Goal: Information Seeking & Learning: Learn about a topic

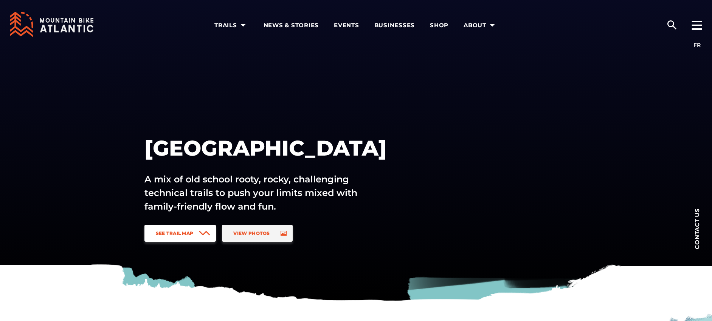
click at [197, 232] on link "See Trail Map" at bounding box center [180, 233] width 72 height 17
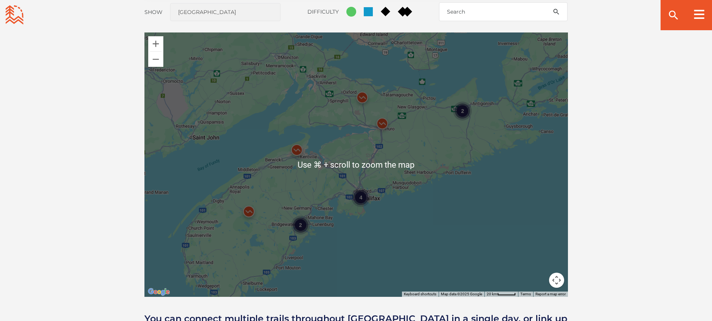
scroll to position [660, 0]
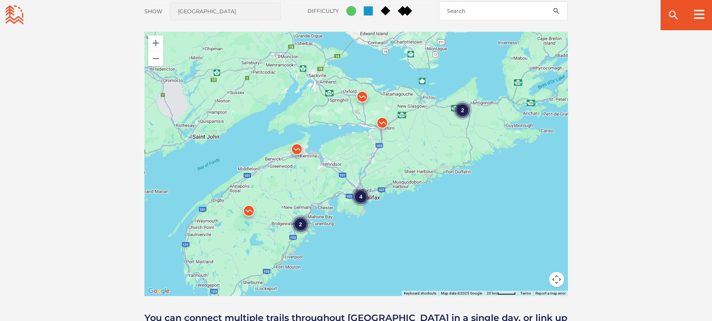
click at [358, 199] on div "4" at bounding box center [360, 197] width 19 height 19
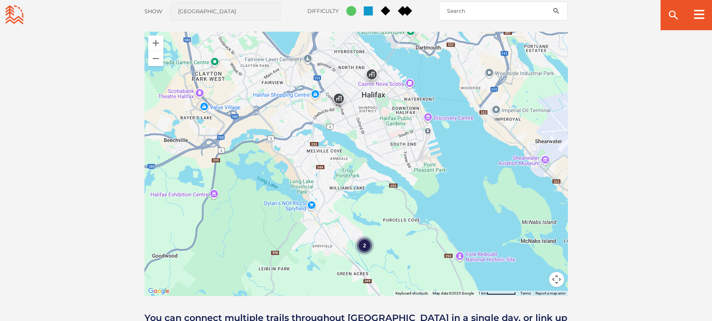
click at [368, 249] on div "2" at bounding box center [364, 245] width 19 height 19
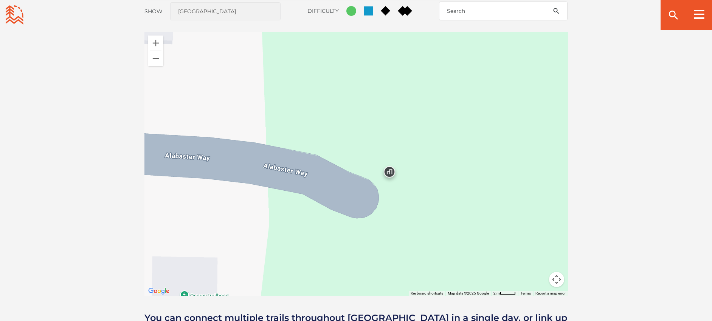
drag, startPoint x: 448, startPoint y: 219, endPoint x: 166, endPoint y: 90, distance: 310.0
click at [305, 167] on div at bounding box center [355, 164] width 423 height 265
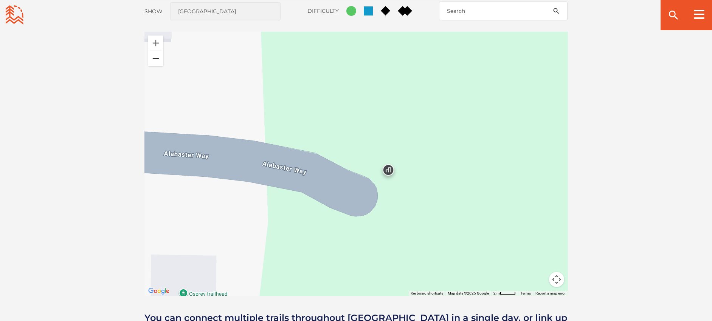
click at [152, 63] on button "Zoom out" at bounding box center [155, 58] width 15 height 15
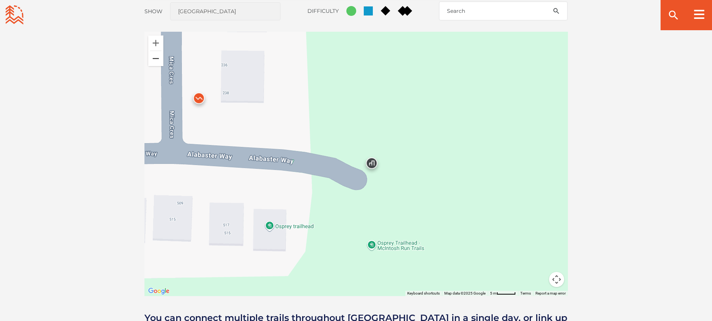
click at [153, 63] on button "Zoom out" at bounding box center [155, 58] width 15 height 15
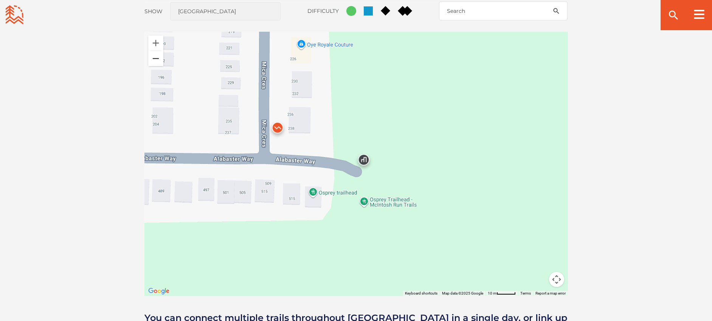
click at [154, 60] on button "Zoom out" at bounding box center [155, 58] width 15 height 15
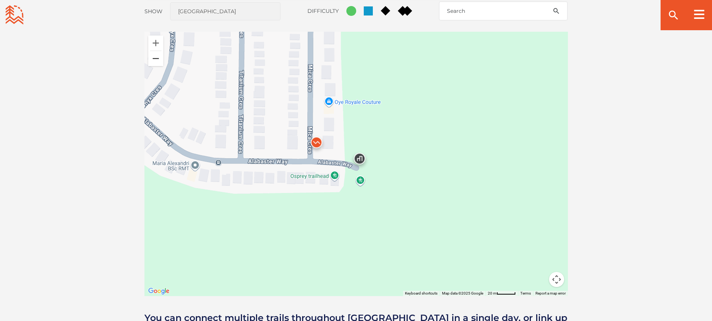
click at [154, 60] on button "Zoom out" at bounding box center [155, 58] width 15 height 15
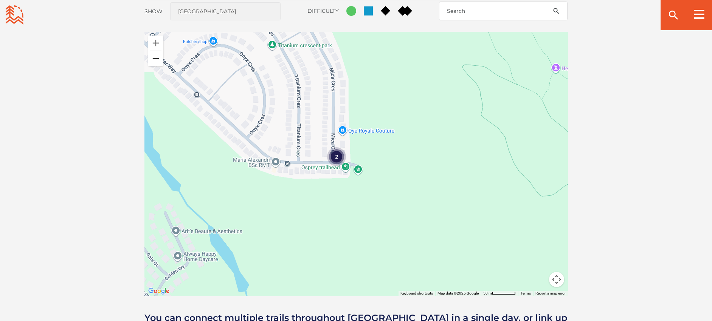
click at [160, 59] on button "Zoom out" at bounding box center [155, 58] width 15 height 15
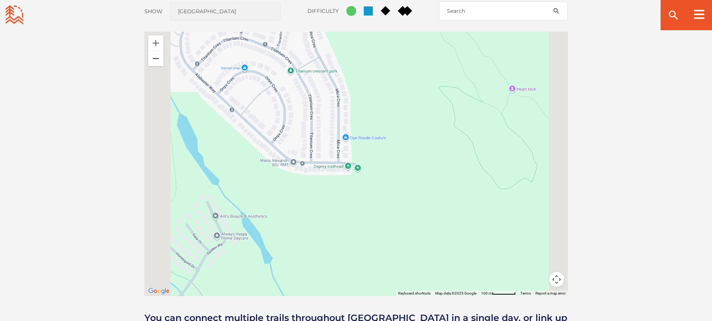
click at [160, 59] on button "Zoom out" at bounding box center [155, 58] width 15 height 15
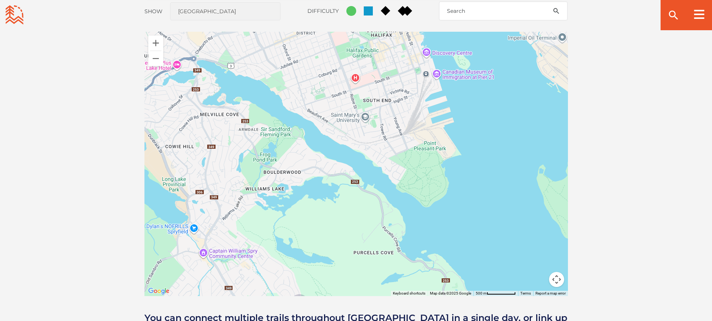
drag, startPoint x: 309, startPoint y: 121, endPoint x: 252, endPoint y: 217, distance: 111.7
click at [261, 234] on div "2" at bounding box center [355, 164] width 423 height 265
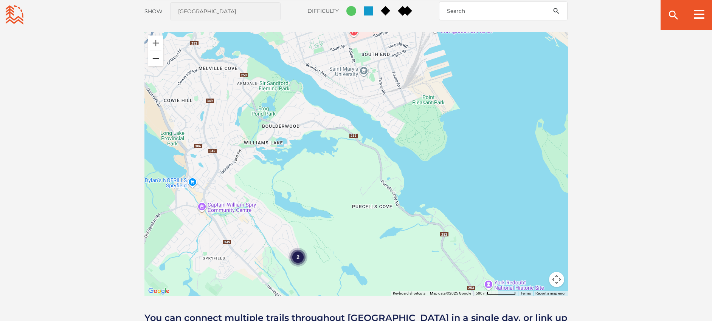
click at [152, 58] on button "Zoom out" at bounding box center [155, 58] width 15 height 15
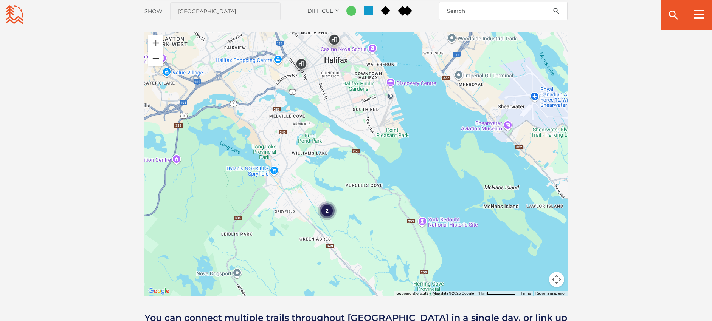
click at [152, 58] on button "Zoom out" at bounding box center [155, 58] width 15 height 15
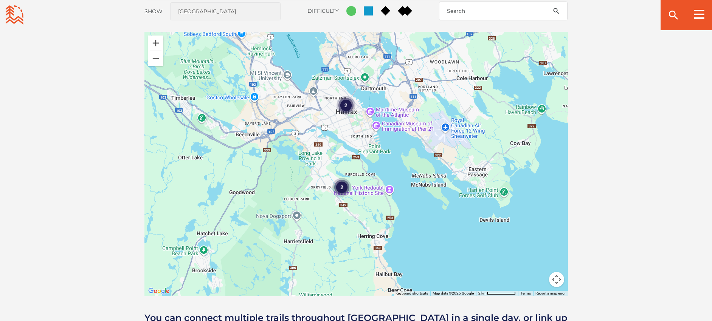
click at [157, 40] on button "Zoom in" at bounding box center [155, 43] width 15 height 15
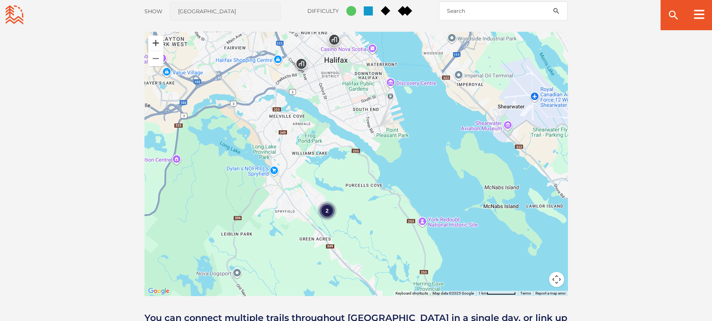
click at [157, 40] on button "Zoom in" at bounding box center [155, 43] width 15 height 15
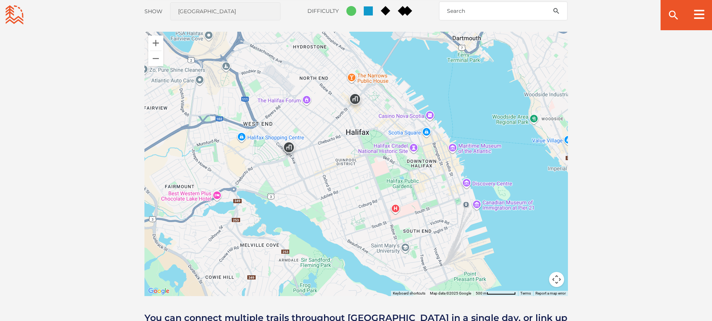
drag, startPoint x: 299, startPoint y: 59, endPoint x: 325, endPoint y: 206, distance: 149.3
click at [341, 236] on div "2" at bounding box center [355, 164] width 423 height 265
click at [289, 148] on img at bounding box center [289, 149] width 23 height 23
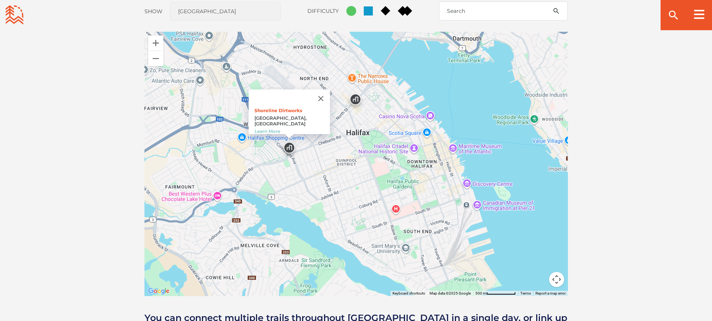
click at [357, 99] on img at bounding box center [355, 101] width 23 height 23
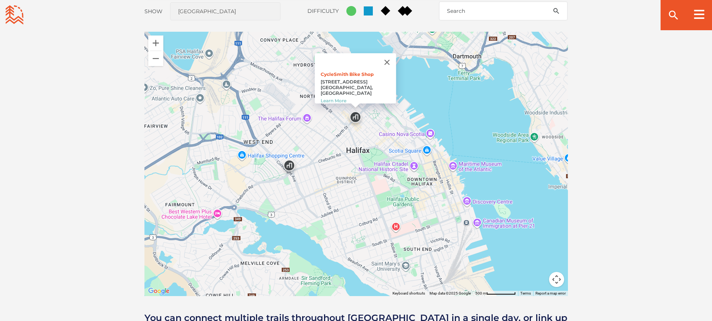
click at [290, 166] on img at bounding box center [289, 167] width 23 height 23
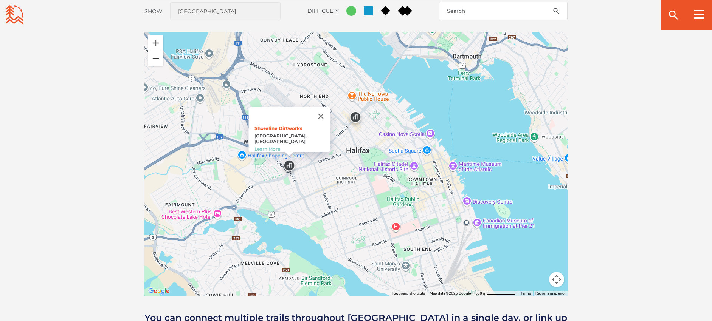
click at [156, 59] on button "Zoom out" at bounding box center [155, 58] width 15 height 15
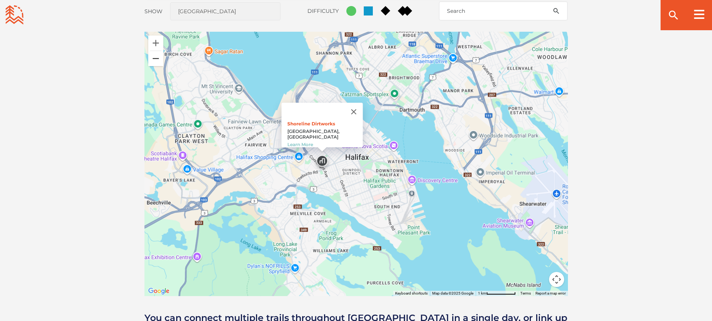
click at [156, 59] on button "Zoom out" at bounding box center [155, 58] width 15 height 15
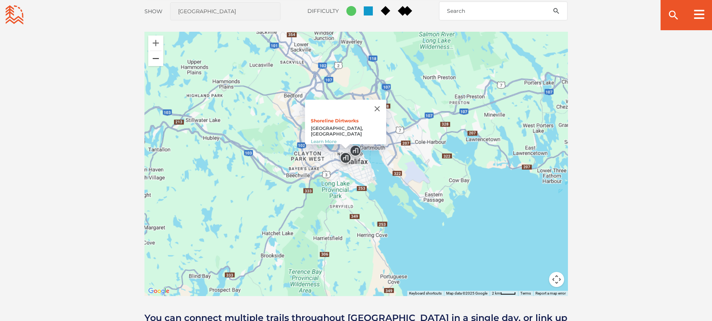
click at [156, 59] on button "Zoom out" at bounding box center [155, 58] width 15 height 15
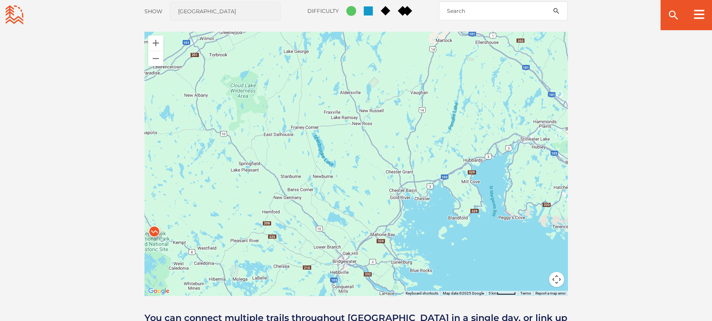
drag, startPoint x: 278, startPoint y: 118, endPoint x: 517, endPoint y: 100, distance: 239.7
click at [522, 102] on div "4" at bounding box center [355, 164] width 423 height 265
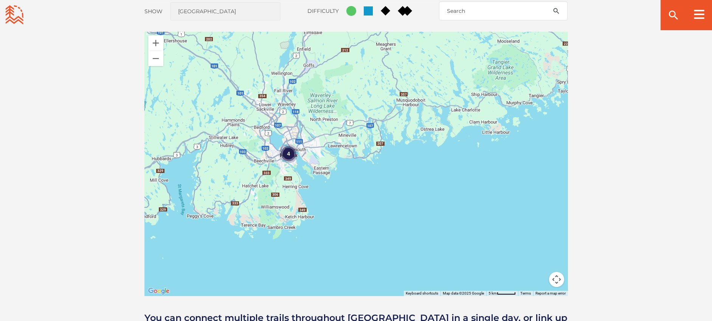
drag, startPoint x: 445, startPoint y: 112, endPoint x: 125, endPoint y: 121, distance: 319.6
click at [119, 124] on div "Open Community Filters Displaying: 8 Trail Network s Reset Filtering & Search R…" at bounding box center [356, 145] width 529 height 386
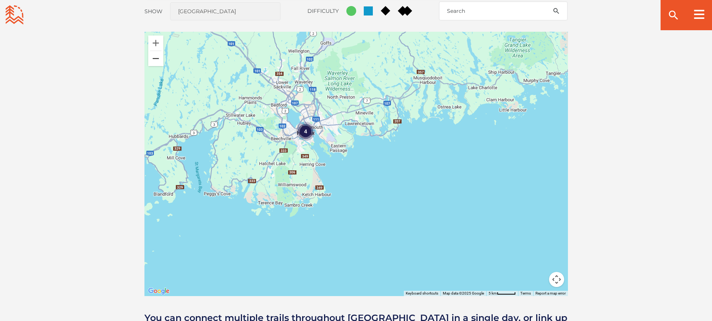
click at [161, 57] on button "Zoom out" at bounding box center [155, 58] width 15 height 15
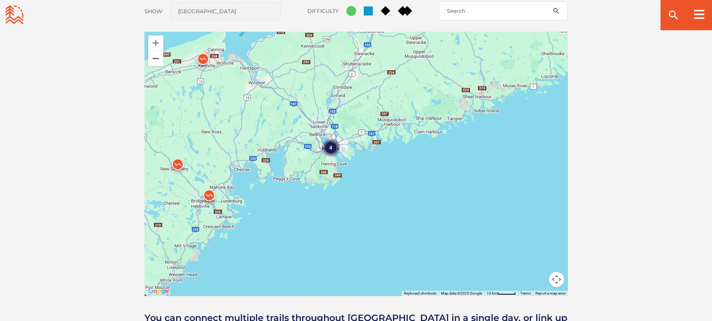
click at [161, 57] on button "Zoom out" at bounding box center [155, 58] width 15 height 15
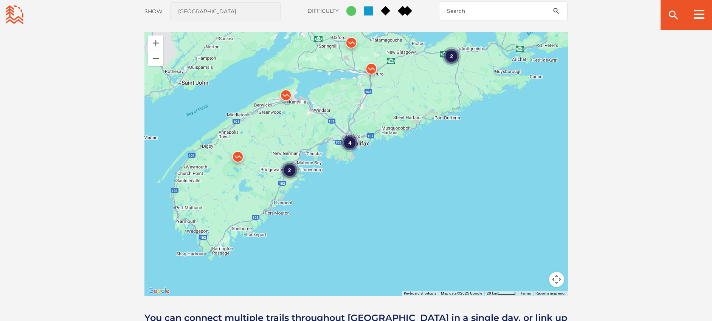
drag, startPoint x: 462, startPoint y: 69, endPoint x: 468, endPoint y: 56, distance: 14.2
click at [468, 56] on div "4 2 2" at bounding box center [355, 164] width 423 height 265
click at [150, 47] on button "Zoom in" at bounding box center [155, 43] width 15 height 15
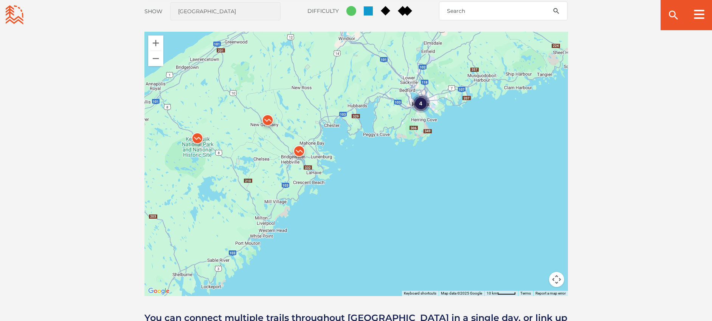
drag, startPoint x: 279, startPoint y: 176, endPoint x: 346, endPoint y: 162, distance: 68.0
click at [338, 171] on div "4" at bounding box center [355, 164] width 423 height 265
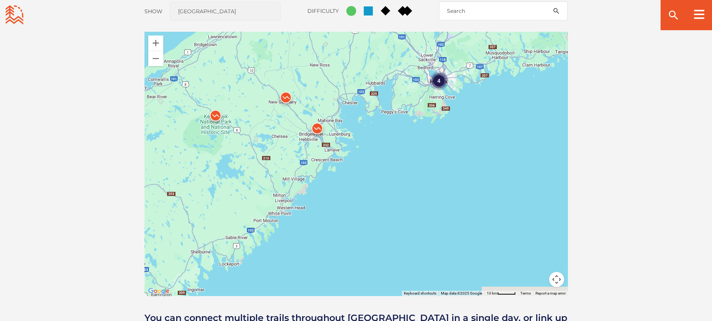
drag, startPoint x: 346, startPoint y: 162, endPoint x: 366, endPoint y: 133, distance: 35.3
click at [368, 135] on div "4" at bounding box center [355, 164] width 423 height 265
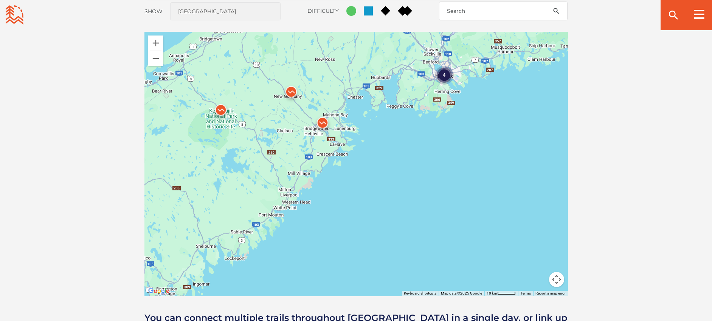
click at [322, 122] on img at bounding box center [322, 124] width 23 height 23
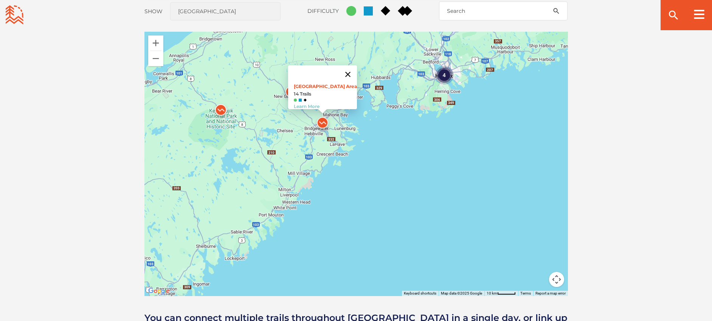
click at [347, 72] on button "Close" at bounding box center [348, 74] width 18 height 18
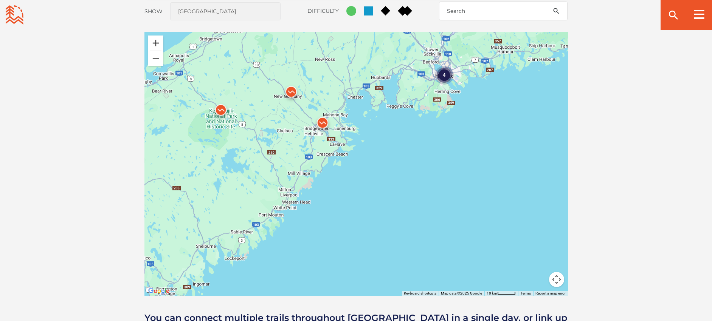
click at [156, 45] on button "Zoom in" at bounding box center [155, 43] width 15 height 15
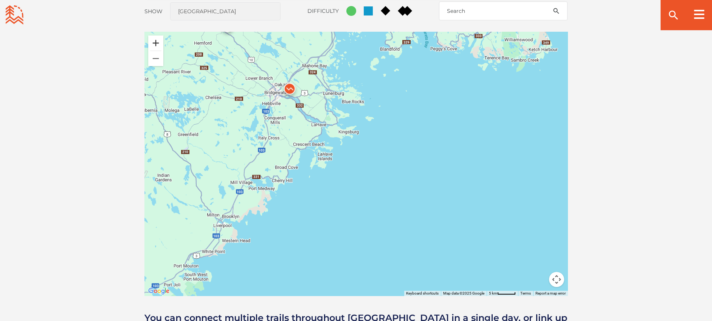
click at [156, 45] on button "Zoom in" at bounding box center [155, 43] width 15 height 15
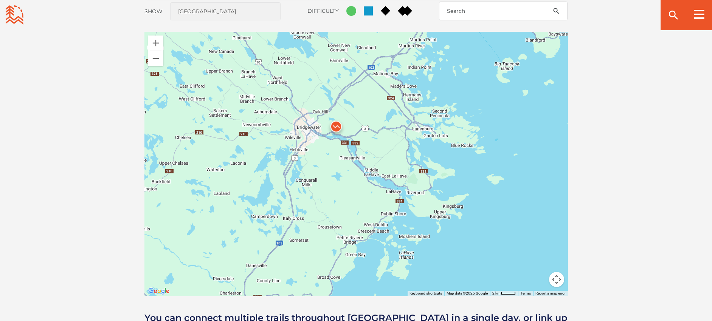
drag, startPoint x: 218, startPoint y: 82, endPoint x: 330, endPoint y: 186, distance: 152.5
click at [330, 186] on div at bounding box center [355, 164] width 423 height 265
click at [155, 42] on button "Zoom in" at bounding box center [155, 43] width 15 height 15
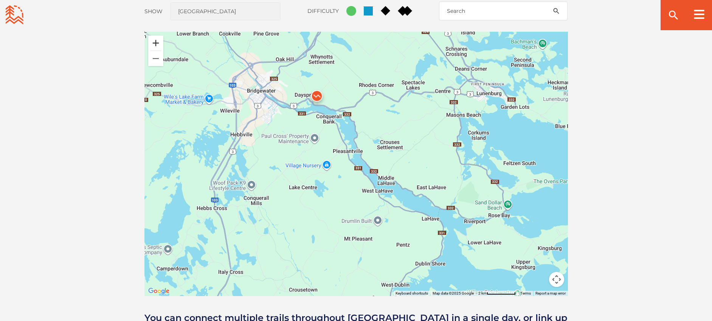
click at [155, 42] on button "Zoom in" at bounding box center [155, 43] width 15 height 15
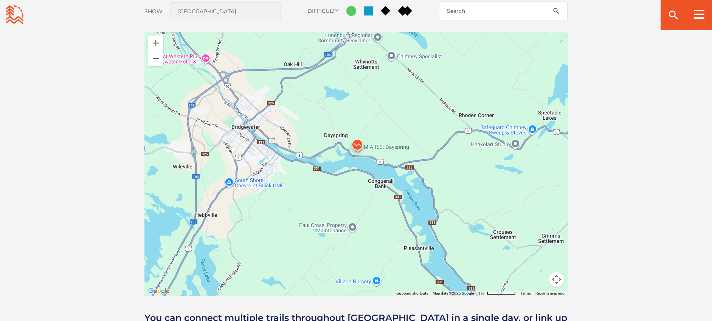
drag, startPoint x: 289, startPoint y: 100, endPoint x: 362, endPoint y: 196, distance: 120.9
click at [362, 196] on div at bounding box center [355, 164] width 423 height 265
click at [360, 146] on img at bounding box center [357, 147] width 23 height 23
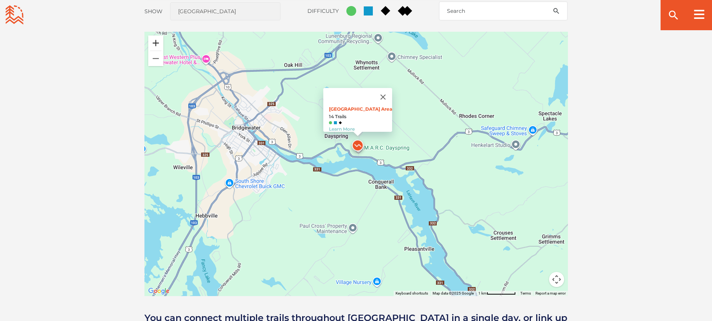
click at [155, 44] on button "Zoom in" at bounding box center [155, 43] width 15 height 15
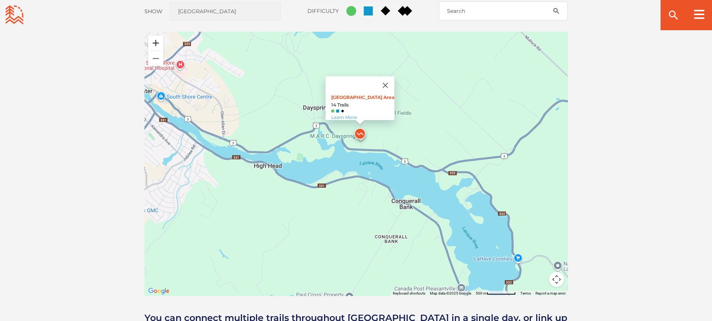
click at [154, 43] on button "Zoom in" at bounding box center [155, 43] width 15 height 15
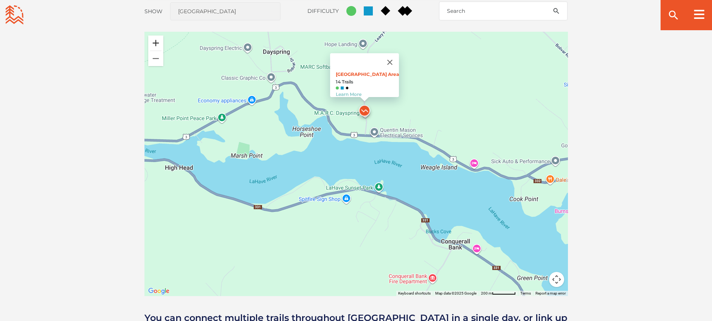
click at [154, 43] on button "Zoom in" at bounding box center [155, 43] width 15 height 15
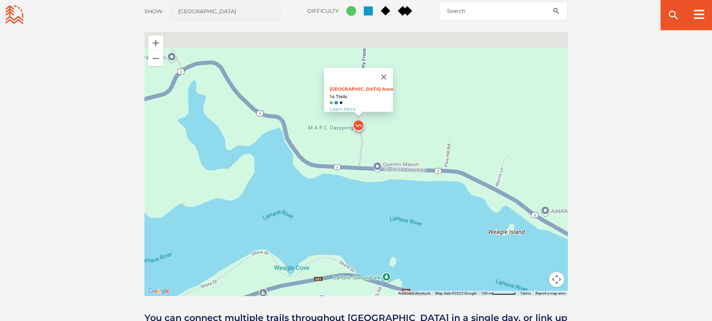
drag, startPoint x: 251, startPoint y: 93, endPoint x: 231, endPoint y: 143, distance: 53.9
click at [231, 143] on div "Main Parking Area 14 Trails Learn More" at bounding box center [355, 164] width 423 height 265
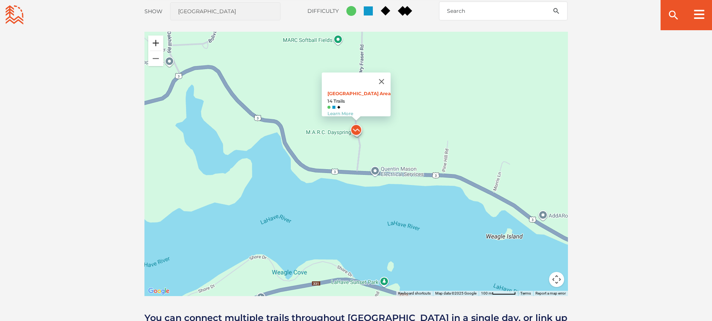
click at [153, 42] on button "Zoom in" at bounding box center [155, 43] width 15 height 15
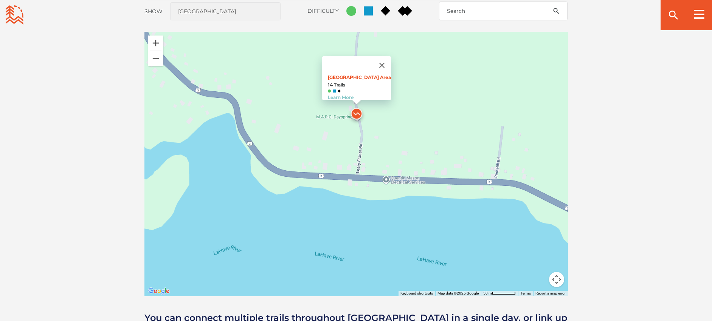
click at [153, 42] on button "Zoom in" at bounding box center [155, 43] width 15 height 15
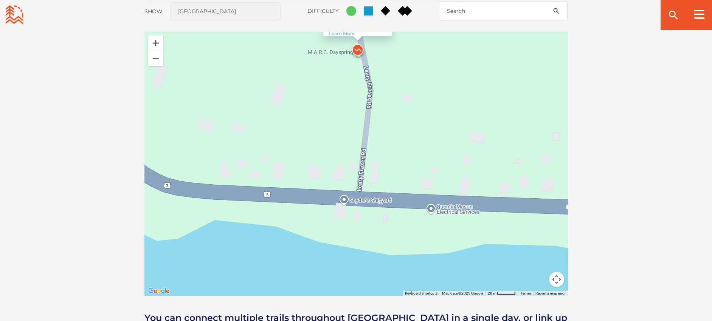
click at [153, 42] on button "Zoom in" at bounding box center [155, 43] width 15 height 15
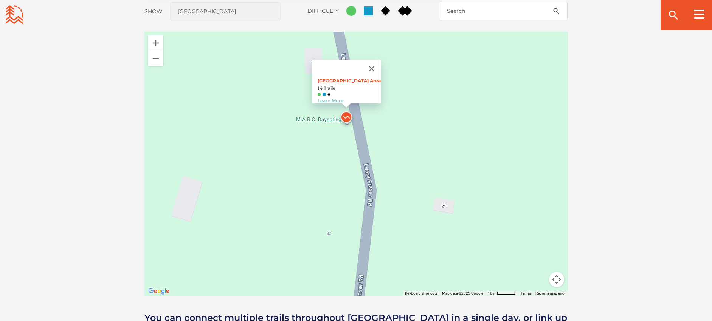
drag, startPoint x: 252, startPoint y: 64, endPoint x: 236, endPoint y: 222, distance: 158.4
click at [236, 222] on div "Main Parking Area 14 Trails Learn More" at bounding box center [355, 164] width 423 height 265
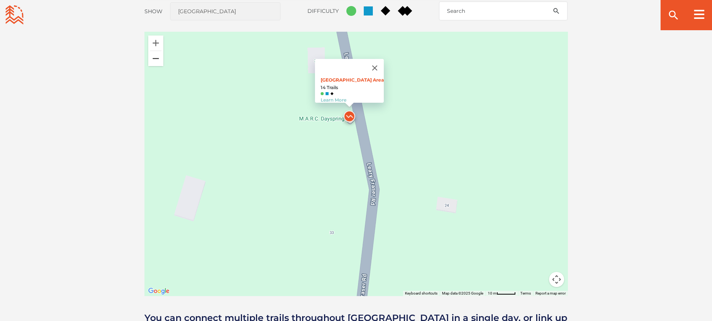
click at [158, 57] on button "Zoom out" at bounding box center [155, 58] width 15 height 15
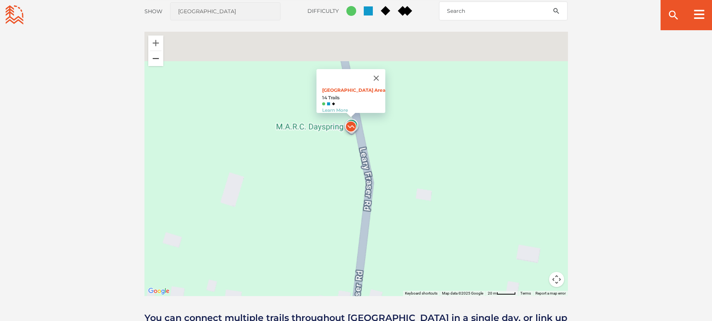
click at [158, 57] on button "Zoom out" at bounding box center [155, 58] width 15 height 15
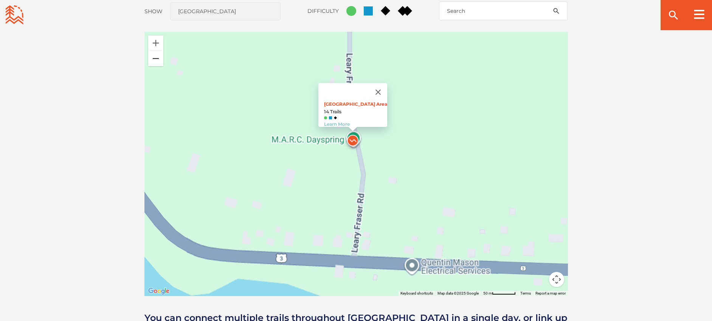
click at [158, 57] on button "Zoom out" at bounding box center [155, 58] width 15 height 15
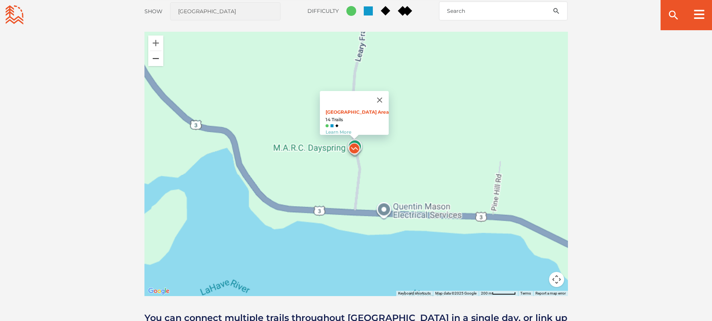
click at [158, 57] on button "Zoom out" at bounding box center [155, 58] width 15 height 15
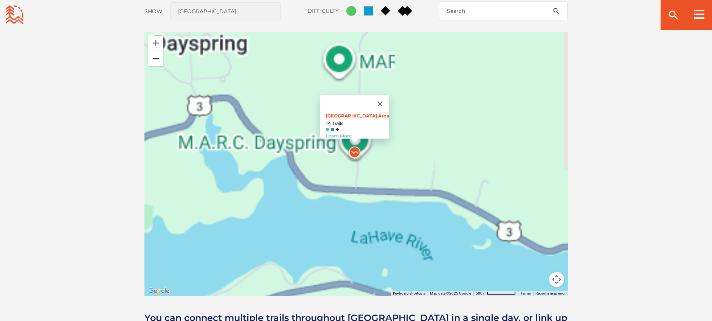
click at [158, 57] on button "Zoom out" at bounding box center [155, 58] width 15 height 15
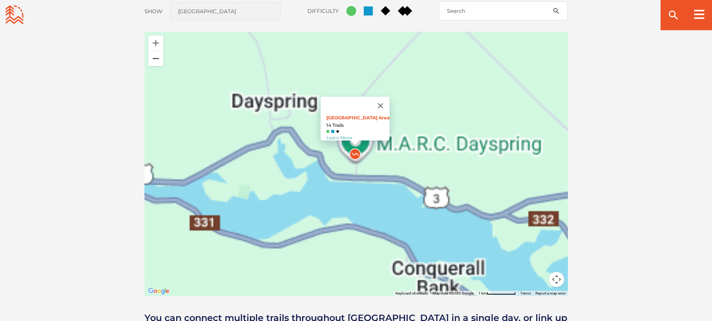
click at [158, 57] on button "Zoom out" at bounding box center [155, 58] width 15 height 15
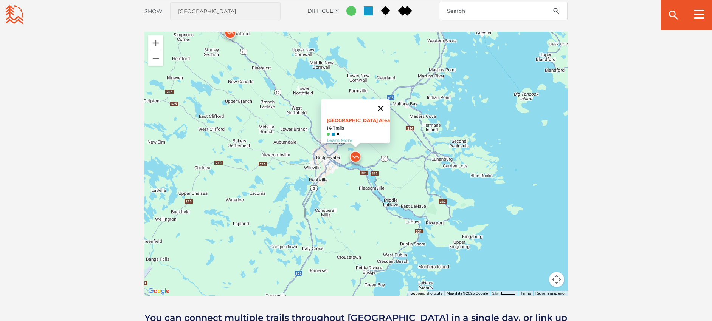
click at [377, 106] on button "Close" at bounding box center [381, 108] width 18 height 18
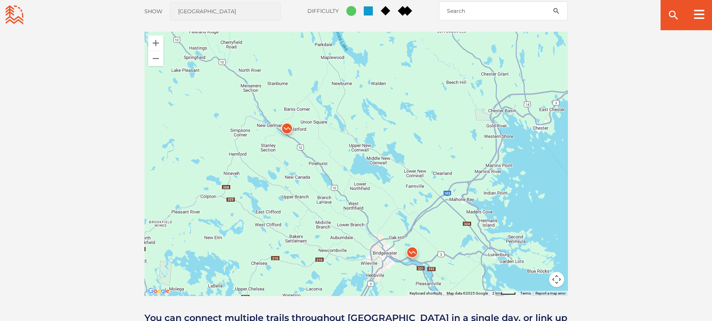
drag, startPoint x: 302, startPoint y: 102, endPoint x: 358, endPoint y: 200, distance: 112.8
click at [358, 200] on div at bounding box center [355, 164] width 423 height 265
click at [289, 127] on img at bounding box center [287, 130] width 23 height 23
click at [155, 63] on button "Zoom out" at bounding box center [155, 58] width 15 height 15
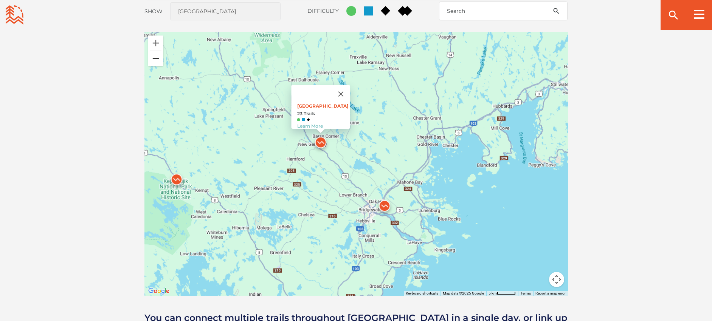
click at [155, 63] on button "Zoom out" at bounding box center [155, 58] width 15 height 15
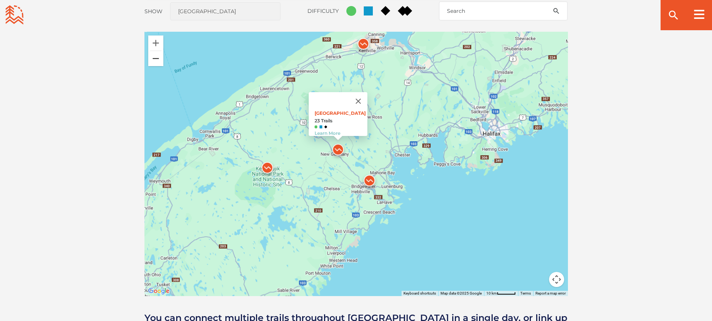
click at [155, 63] on button "Zoom out" at bounding box center [155, 58] width 15 height 15
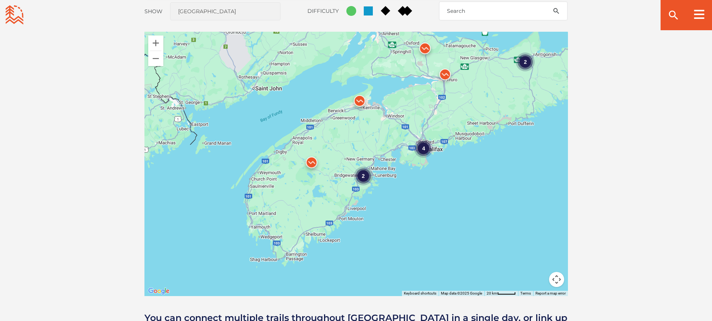
click at [447, 75] on img at bounding box center [445, 76] width 23 height 23
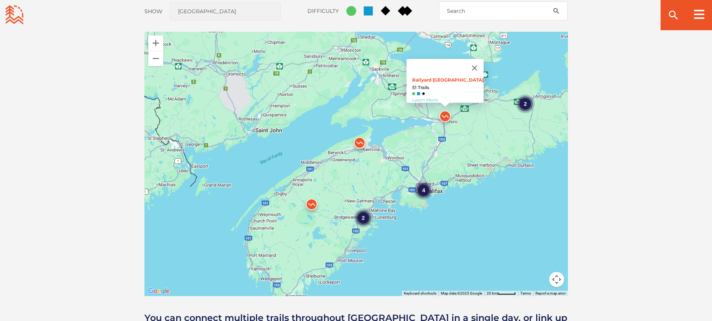
click at [428, 97] on link "Learn More" at bounding box center [425, 100] width 26 height 6
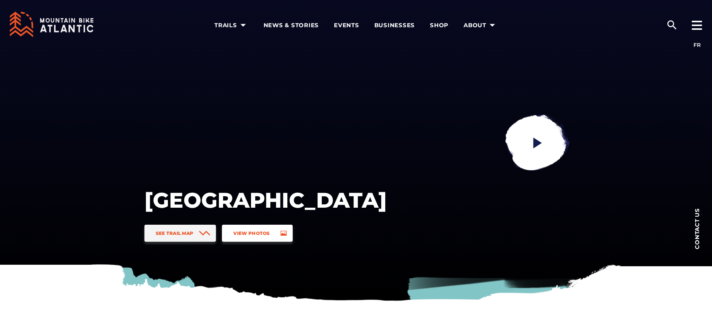
click at [259, 235] on span "View Photos" at bounding box center [251, 234] width 36 height 6
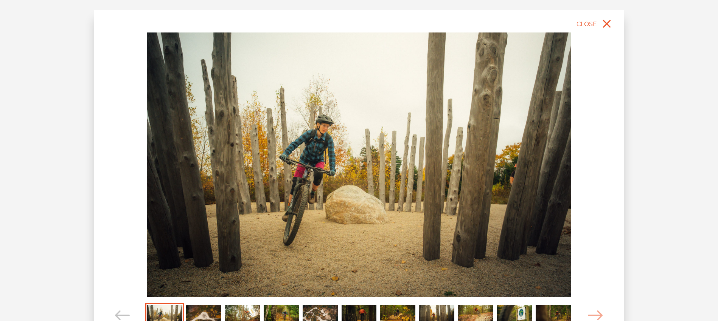
click at [211, 309] on img "Carousel Page 2" at bounding box center [203, 316] width 35 height 22
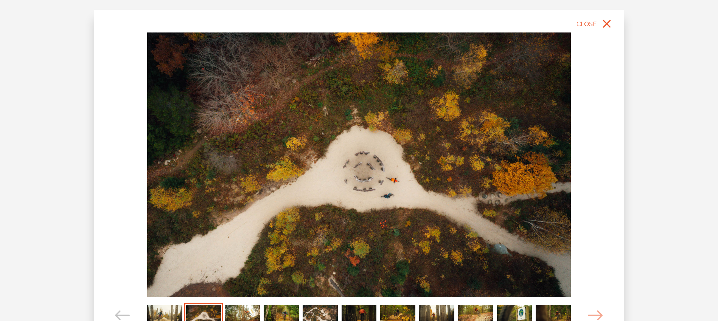
click at [243, 317] on img "Carousel Page 3" at bounding box center [242, 316] width 35 height 22
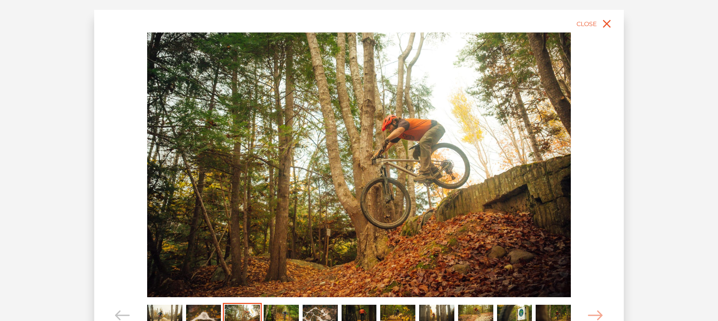
click at [280, 314] on img "Carousel Page 4" at bounding box center [281, 316] width 35 height 22
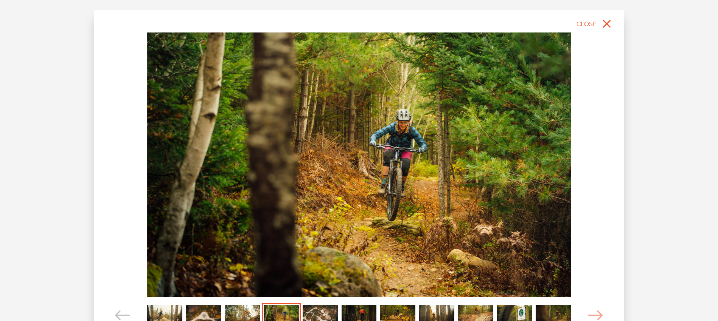
click at [324, 310] on img "Carousel Page 5" at bounding box center [319, 316] width 35 height 22
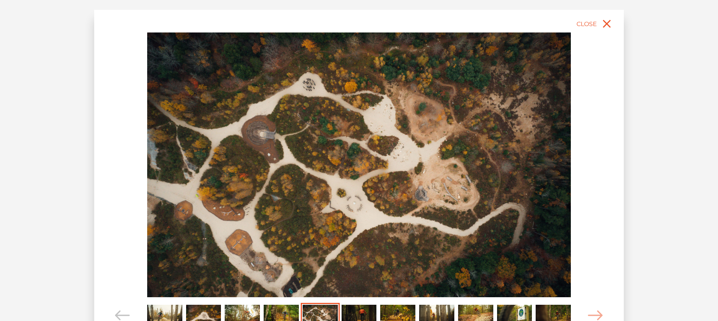
click at [347, 311] on img "Carousel Page 6" at bounding box center [358, 316] width 35 height 22
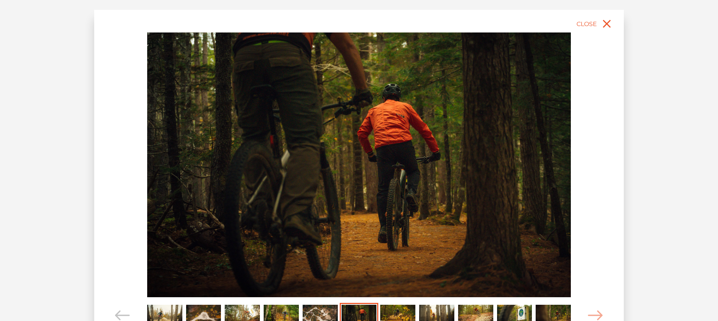
click at [392, 309] on img "Carousel Page 7" at bounding box center [397, 316] width 35 height 22
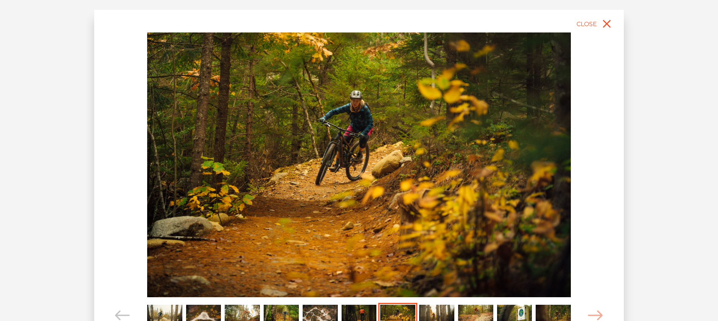
click at [421, 308] on img "Carousel Page 8" at bounding box center [436, 316] width 35 height 22
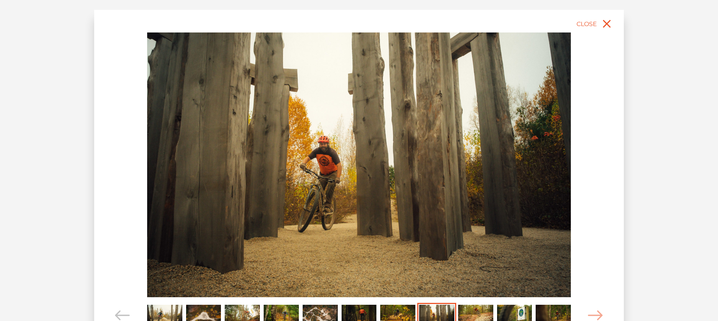
click at [473, 311] on img "Carousel Page 9" at bounding box center [475, 316] width 35 height 22
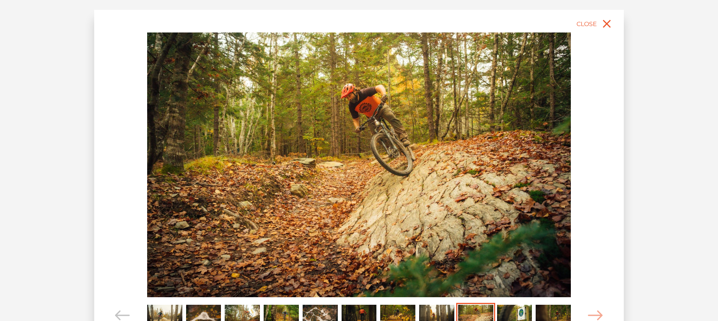
click at [475, 310] on img "Carousel Page 9 (Current Slide)" at bounding box center [475, 316] width 35 height 22
click at [508, 317] on img "Carousel Page 10" at bounding box center [514, 316] width 35 height 22
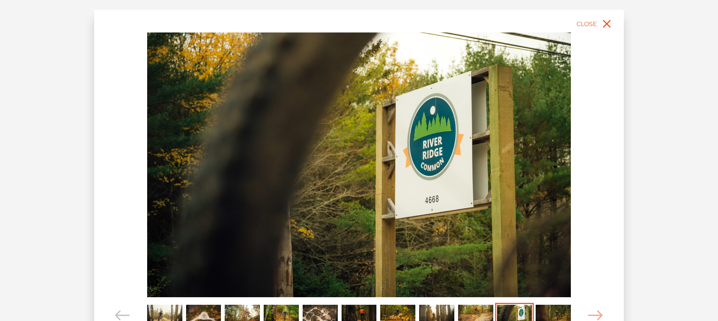
click at [541, 315] on img "Carousel Page 11" at bounding box center [552, 316] width 35 height 22
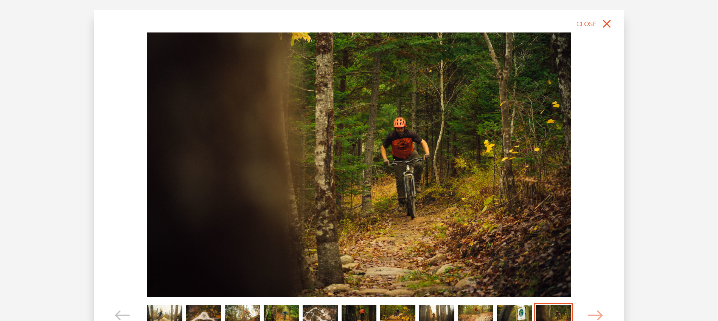
click at [237, 317] on img "Carousel Page 3" at bounding box center [242, 316] width 35 height 22
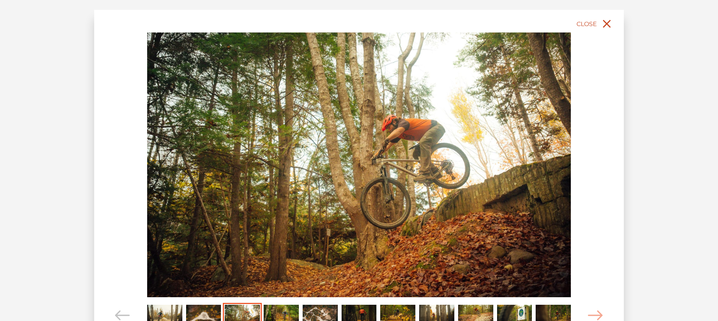
click at [608, 23] on icon "close" at bounding box center [607, 24] width 14 height 14
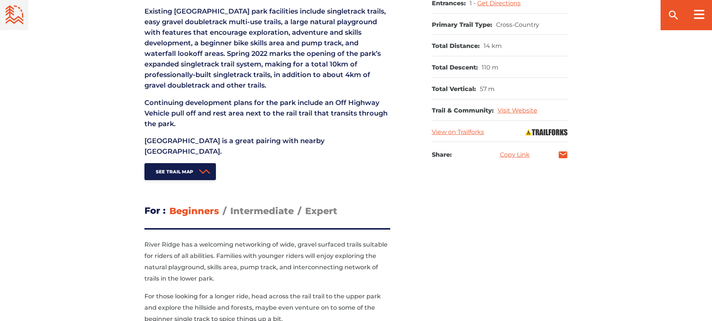
scroll to position [396, 0]
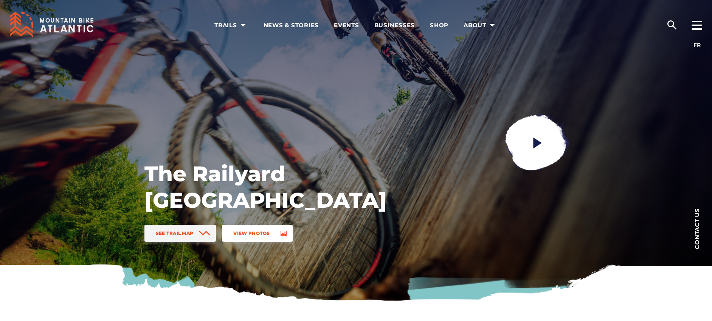
click at [262, 238] on link "View Photos" at bounding box center [257, 233] width 70 height 17
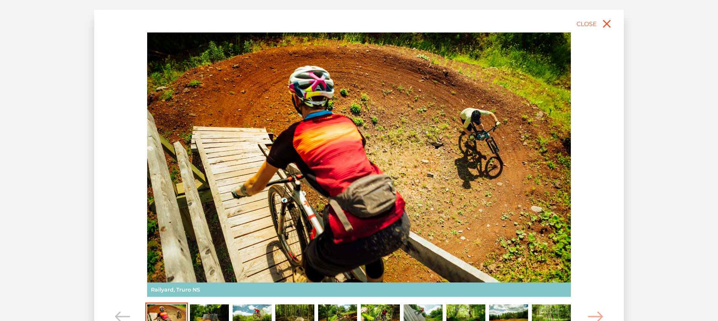
click at [201, 313] on img "Carousel Page 2" at bounding box center [209, 317] width 39 height 24
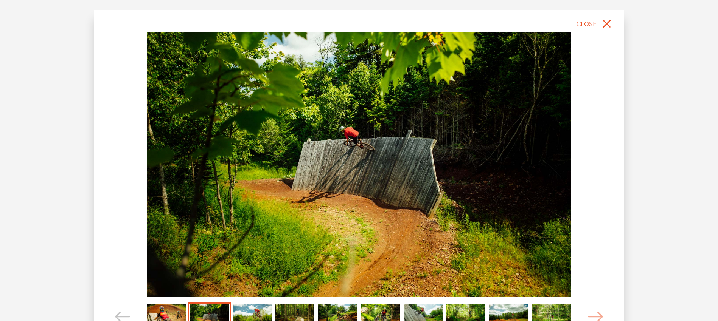
click at [254, 313] on img "Carousel Page 3" at bounding box center [252, 317] width 39 height 24
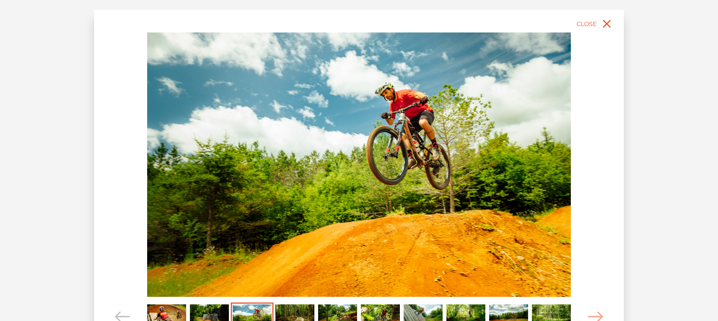
click at [301, 311] on img "Carousel Page 4" at bounding box center [294, 317] width 39 height 24
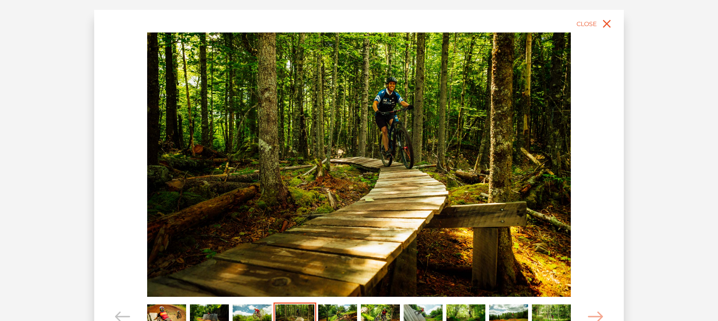
click at [351, 313] on img "Carousel Page 5" at bounding box center [337, 317] width 39 height 24
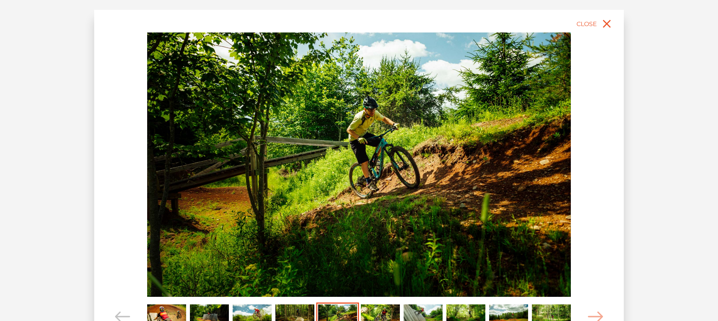
click at [371, 308] on img "Carousel Page 6" at bounding box center [380, 317] width 39 height 24
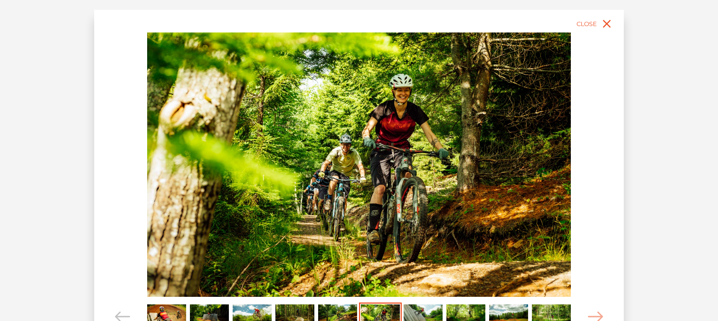
click at [413, 313] on img "Carousel Page 7" at bounding box center [422, 317] width 39 height 24
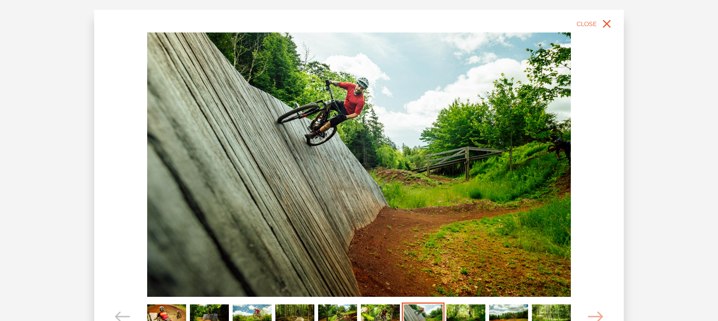
click at [472, 313] on img "Carousel Page 8" at bounding box center [465, 317] width 39 height 24
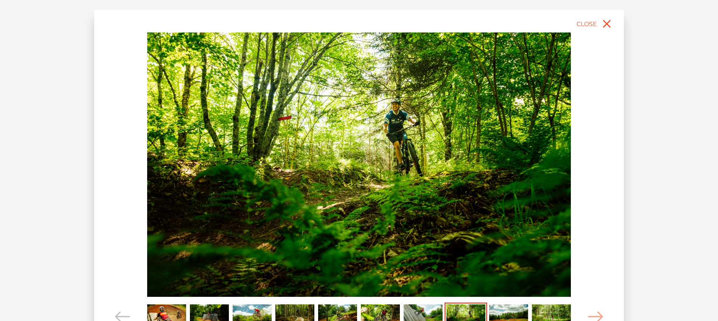
click at [516, 310] on img "Carousel Page 9" at bounding box center [508, 317] width 39 height 24
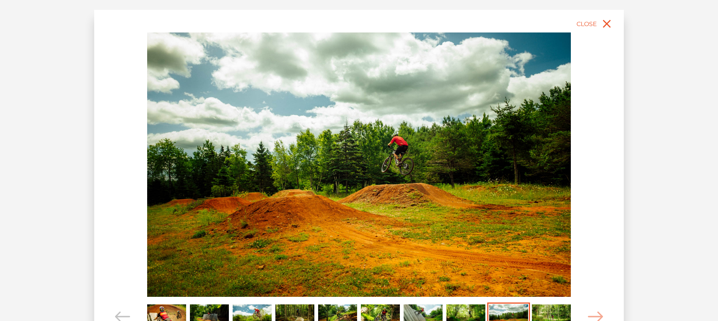
click at [539, 311] on img "Carousel Page 10" at bounding box center [551, 317] width 39 height 24
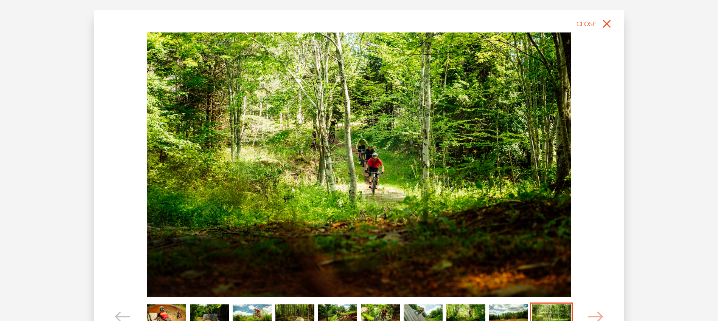
click at [161, 313] on img "Carousel Page 1" at bounding box center [166, 317] width 39 height 24
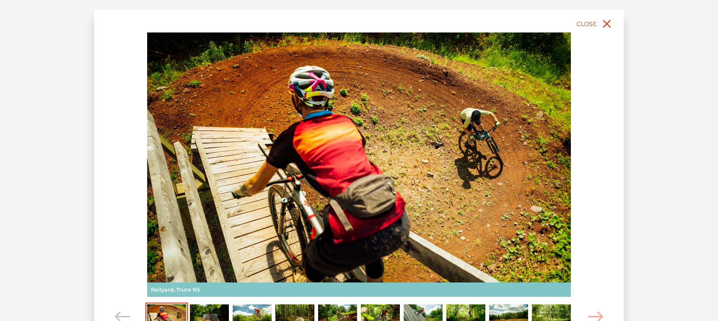
click at [607, 24] on icon "close" at bounding box center [607, 24] width 8 height 8
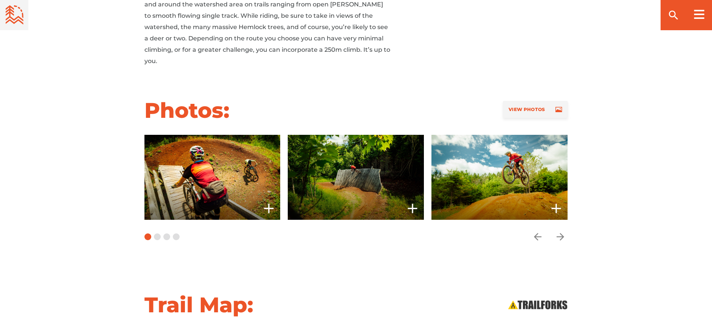
scroll to position [820, 0]
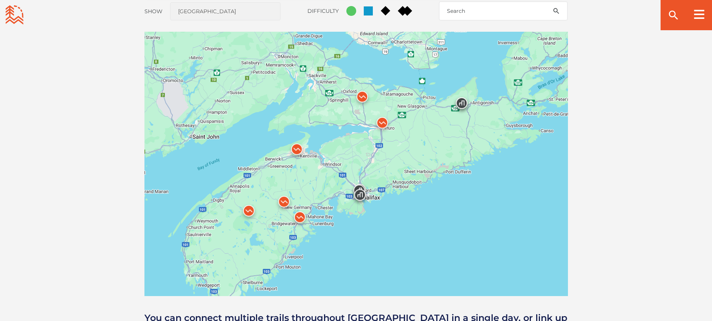
scroll to position [660, 0]
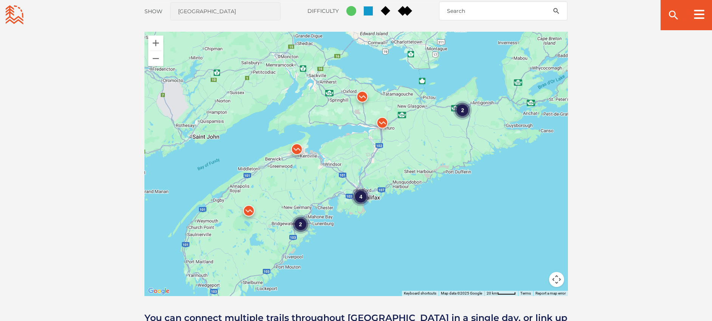
click at [366, 97] on img at bounding box center [362, 98] width 23 height 23
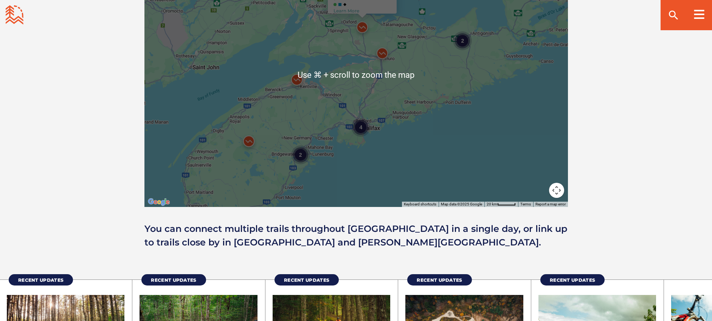
scroll to position [674, 0]
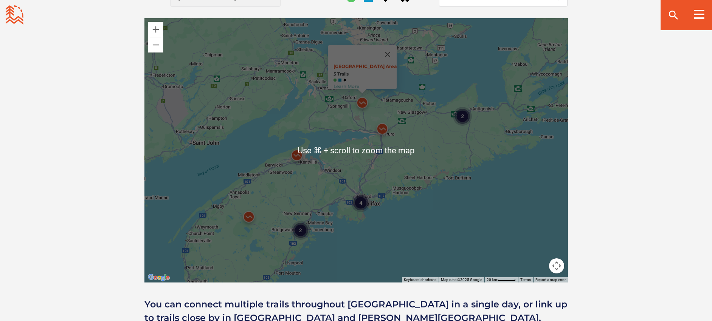
click at [355, 129] on div "4 2 2 [GEOGRAPHIC_DATA] Area 5 Trails Learn More" at bounding box center [355, 150] width 423 height 265
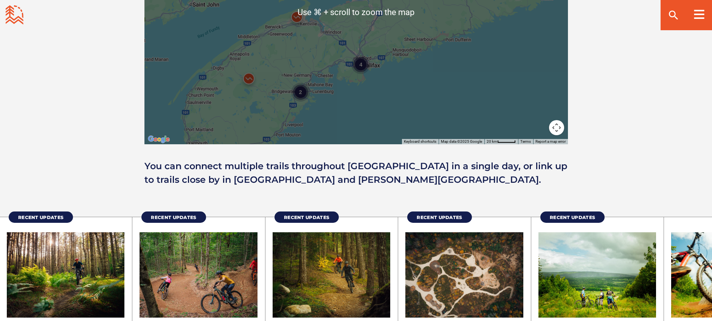
scroll to position [664, 0]
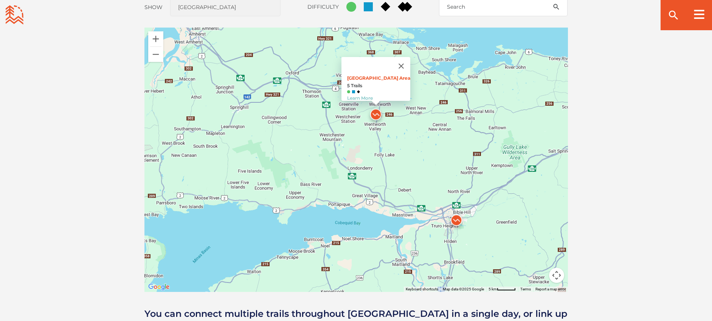
click at [377, 114] on img at bounding box center [376, 116] width 23 height 23
click at [360, 95] on link "Learn More" at bounding box center [360, 98] width 26 height 6
click at [152, 59] on button "Zoom out" at bounding box center [155, 54] width 15 height 15
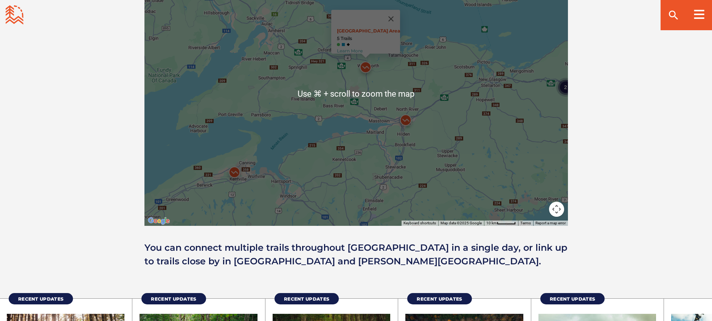
scroll to position [729, 0]
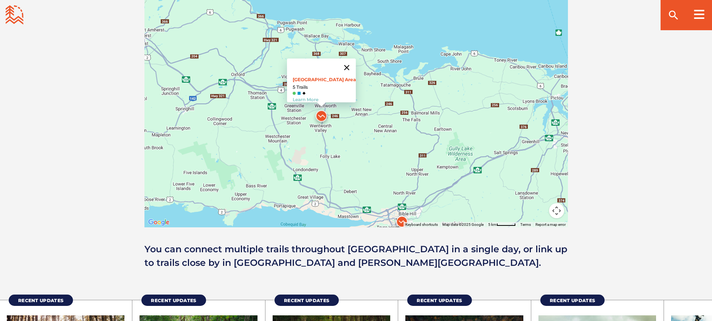
click at [343, 63] on button "Close" at bounding box center [347, 68] width 18 height 18
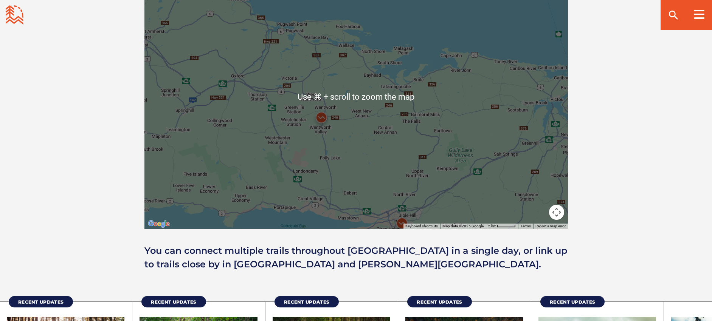
scroll to position [726, 0]
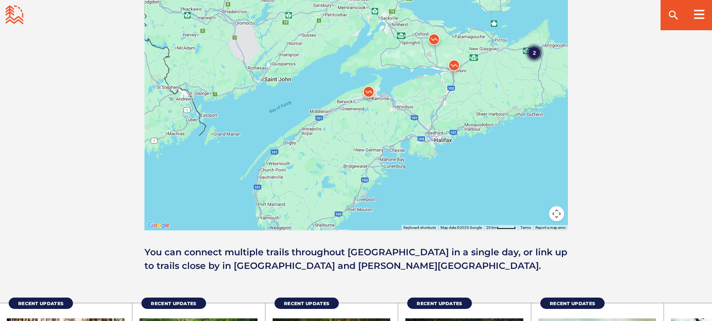
drag, startPoint x: 291, startPoint y: 185, endPoint x: 475, endPoint y: 64, distance: 220.3
click at [475, 64] on div "2" at bounding box center [355, 98] width 423 height 265
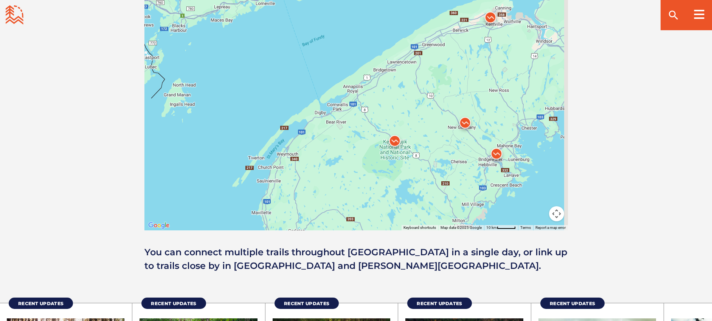
drag, startPoint x: 424, startPoint y: 191, endPoint x: 388, endPoint y: 146, distance: 57.5
click at [391, 147] on img at bounding box center [394, 143] width 23 height 23
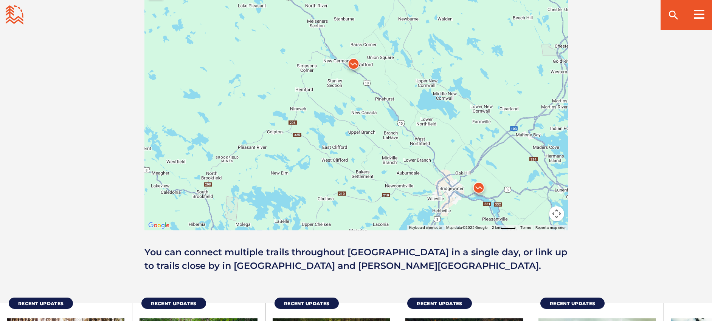
drag, startPoint x: 433, startPoint y: 158, endPoint x: 117, endPoint y: 119, distance: 318.8
click at [117, 121] on div "Open Community Filters Displaying: 8 Trail Network s Reset Filtering & Search R…" at bounding box center [356, 80] width 529 height 386
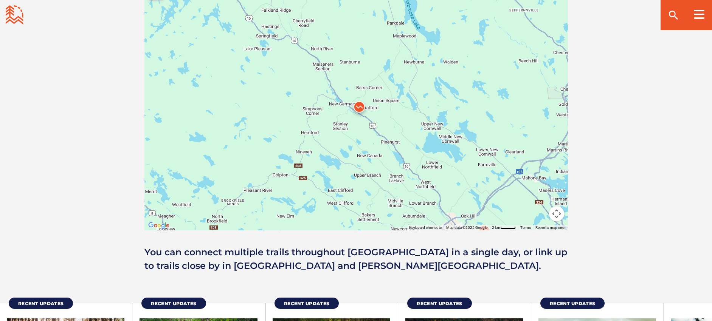
drag, startPoint x: 419, startPoint y: 106, endPoint x: 435, endPoint y: 155, distance: 51.7
click at [435, 155] on div at bounding box center [355, 98] width 423 height 265
click at [357, 105] on img at bounding box center [358, 109] width 23 height 23
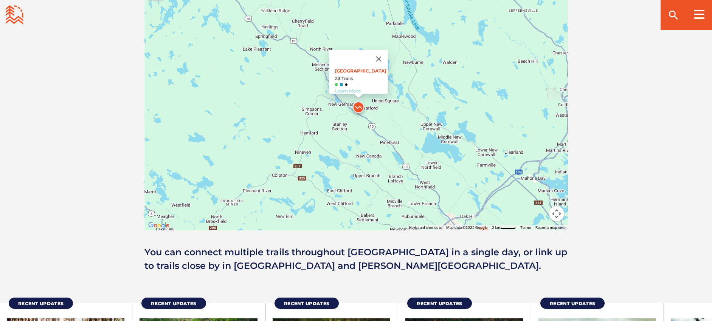
click at [354, 88] on link "Learn More" at bounding box center [348, 91] width 26 height 6
click at [346, 88] on link "Learn More" at bounding box center [348, 91] width 26 height 6
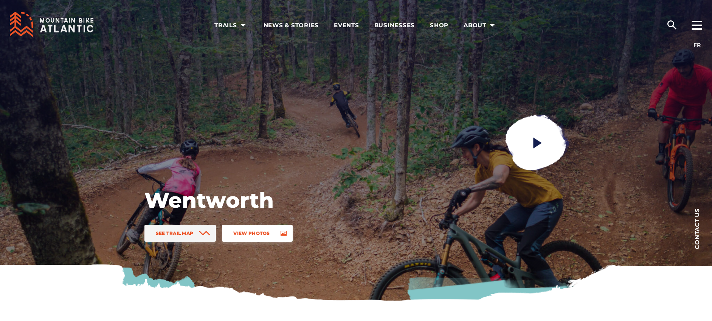
click at [246, 234] on span "View Photos" at bounding box center [251, 234] width 36 height 6
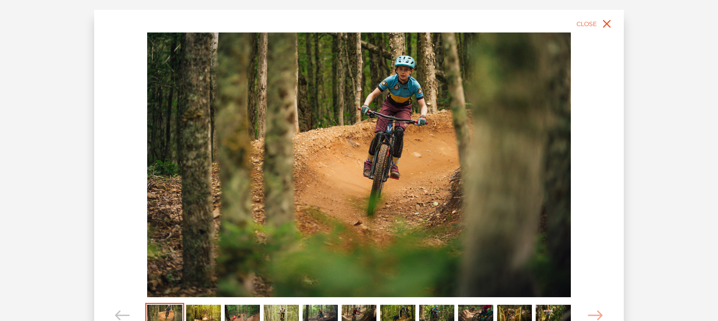
click at [216, 311] on img "Carousel Page 2" at bounding box center [203, 316] width 35 height 22
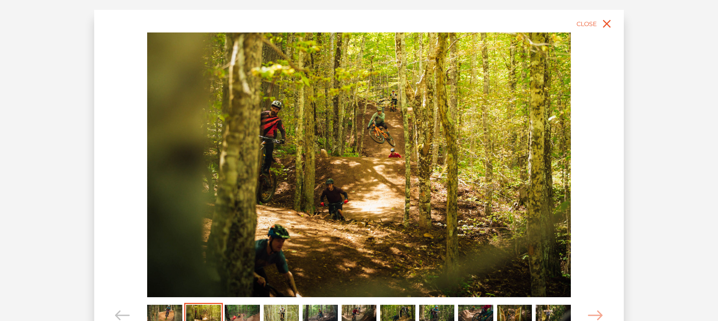
click at [251, 315] on img "Carousel Page 3" at bounding box center [242, 316] width 35 height 22
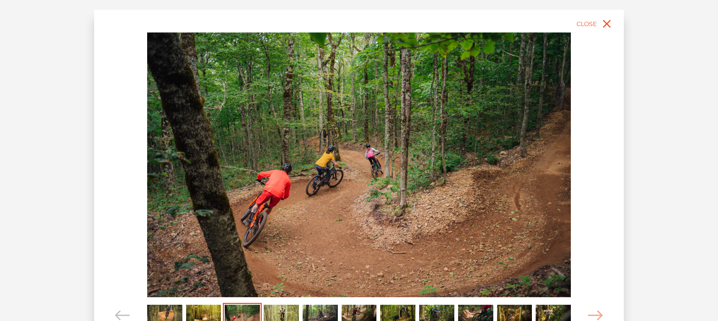
click at [286, 309] on img "Carousel Page 4" at bounding box center [281, 316] width 35 height 22
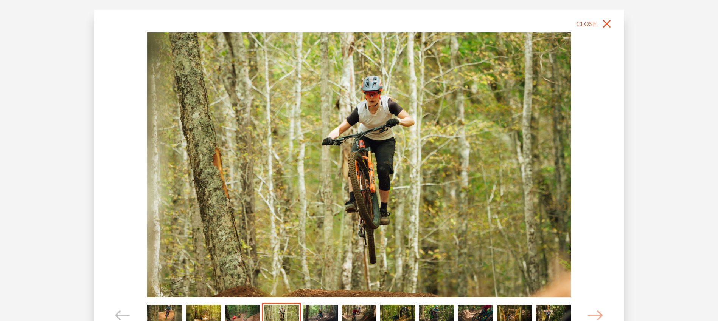
click at [316, 312] on img "Carousel Page 5" at bounding box center [319, 316] width 35 height 22
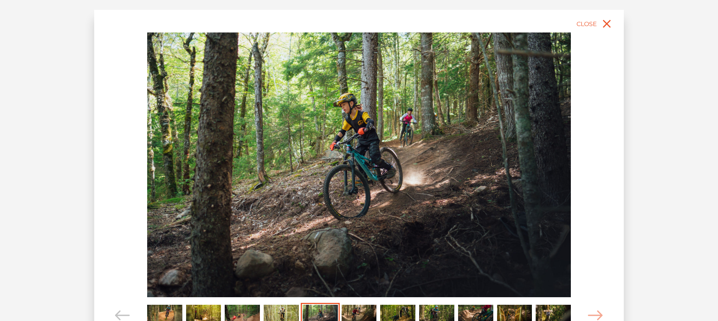
click at [352, 307] on img "Carousel Page 6" at bounding box center [358, 316] width 35 height 22
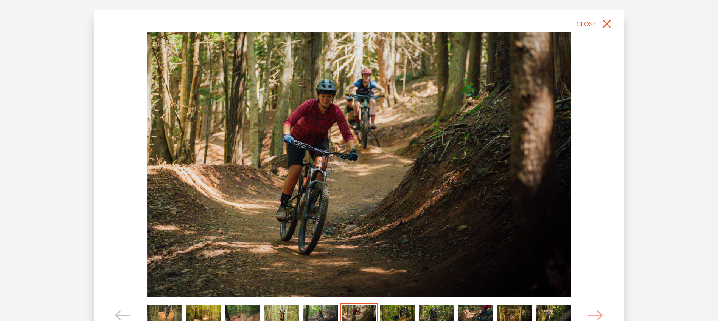
click at [389, 313] on img "Carousel Page 7" at bounding box center [397, 316] width 35 height 22
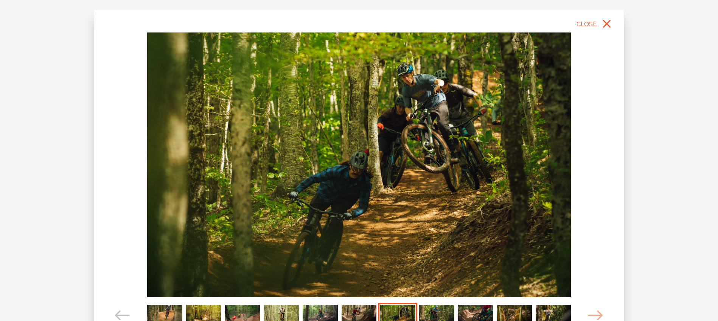
click at [424, 310] on img "Carousel Page 8" at bounding box center [436, 316] width 35 height 22
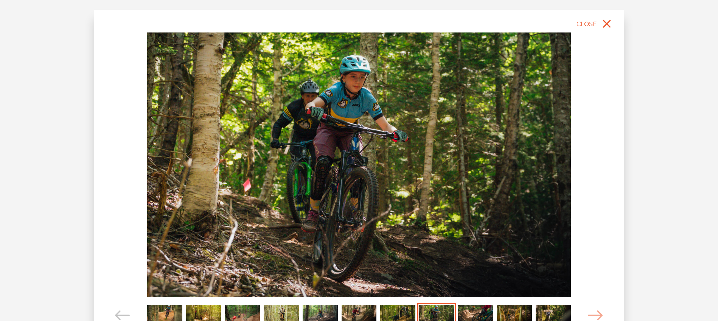
click at [465, 309] on img "Carousel Page 9" at bounding box center [475, 316] width 35 height 22
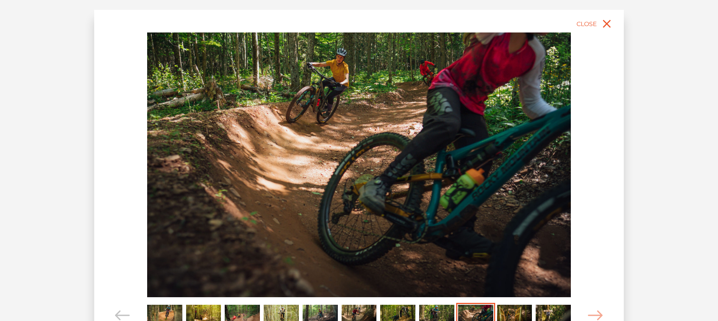
click at [513, 313] on img "Carousel Page 10" at bounding box center [514, 316] width 35 height 22
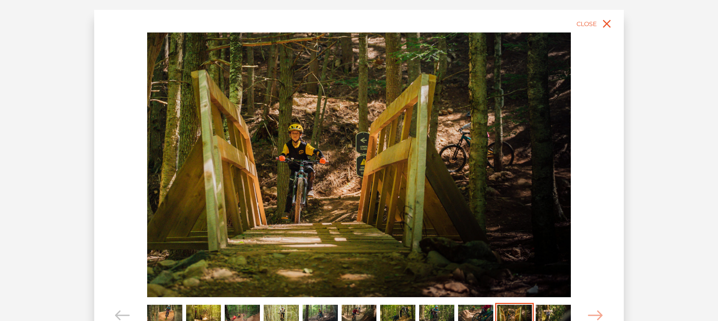
click at [547, 310] on img "Carousel Page 11" at bounding box center [552, 316] width 35 height 22
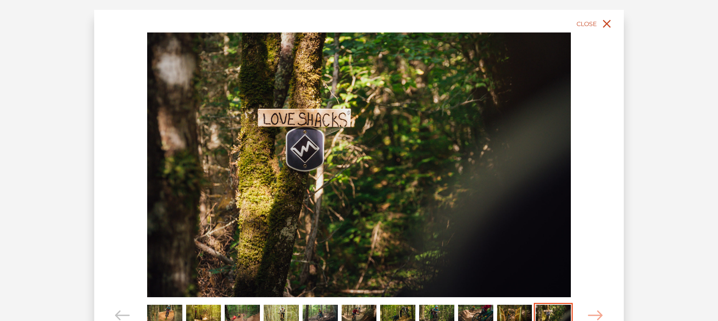
click at [608, 22] on icon "close" at bounding box center [607, 24] width 8 height 8
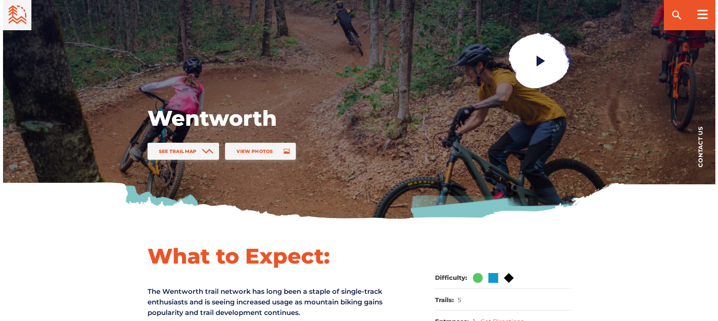
scroll to position [79, 0]
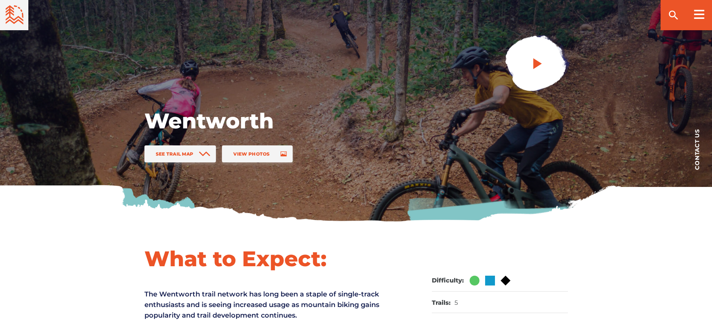
click at [534, 69] on icon "play" at bounding box center [537, 64] width 14 height 14
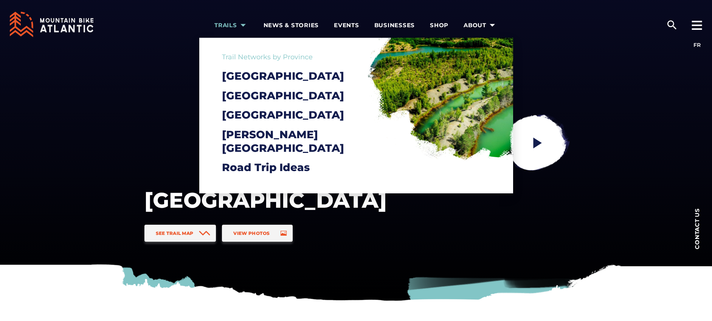
click at [226, 20] on link "Trails" at bounding box center [231, 24] width 34 height 49
